Goal: Information Seeking & Learning: Compare options

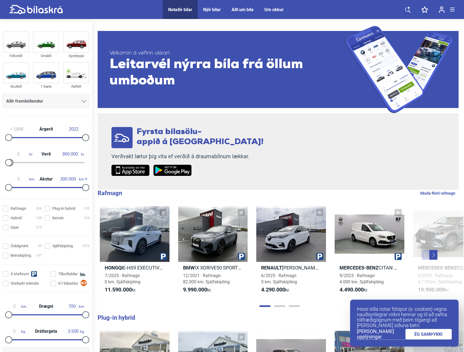
type input "1.000.000"
drag, startPoint x: 83, startPoint y: 164, endPoint x: 12, endPoint y: 175, distance: 72.2
click at [12, 175] on div "1999 Árgerð 2022 0 kr. Verð 1.000.000 kr. 0 km. Akstur 300.000 km." at bounding box center [46, 157] width 92 height 75
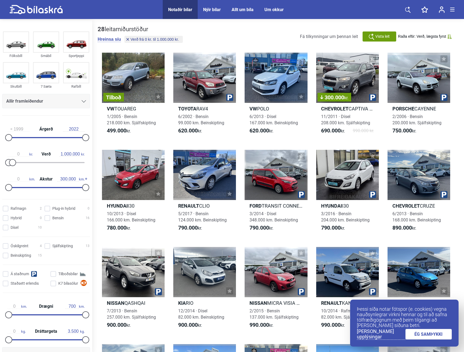
click at [423, 337] on link "ÉG SAMÞYKKI" at bounding box center [428, 334] width 47 height 11
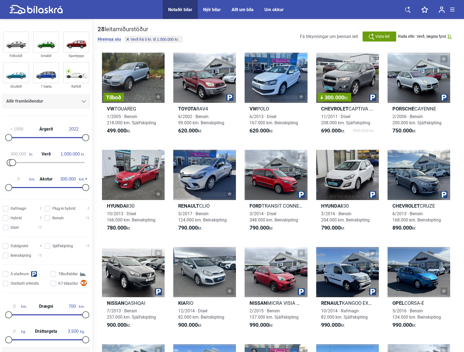
click at [9, 164] on div at bounding box center [10, 162] width 7 height 7
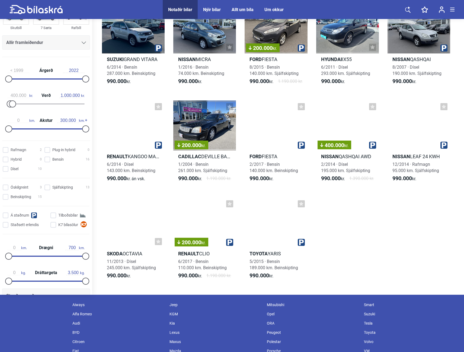
scroll to position [353, 0]
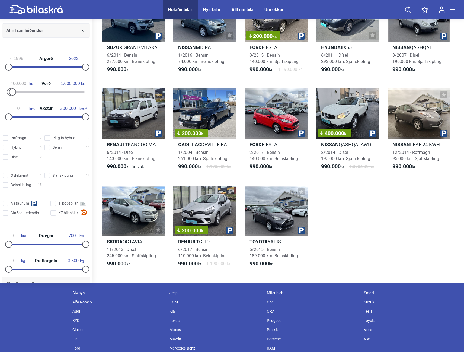
type input "0"
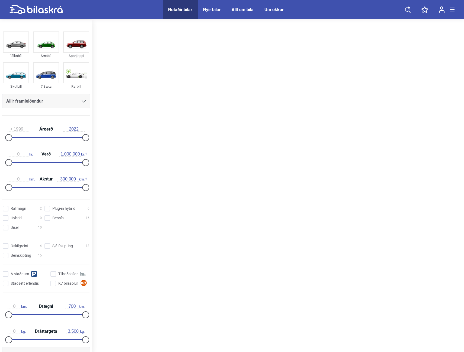
type input "20.000.000"
